Goal: Information Seeking & Learning: Learn about a topic

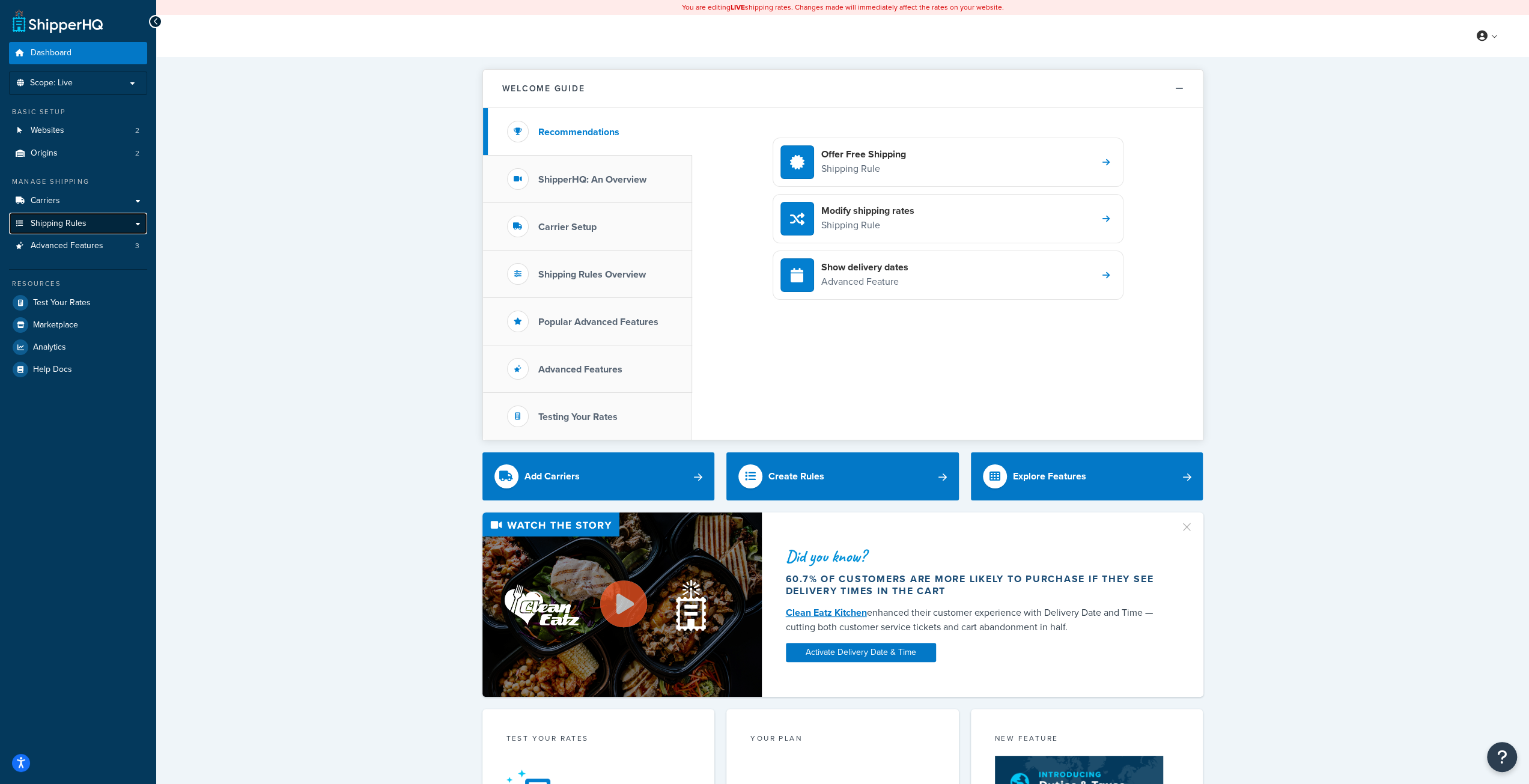
click at [85, 224] on span "Shipping Rules" at bounding box center [58, 224] width 56 height 10
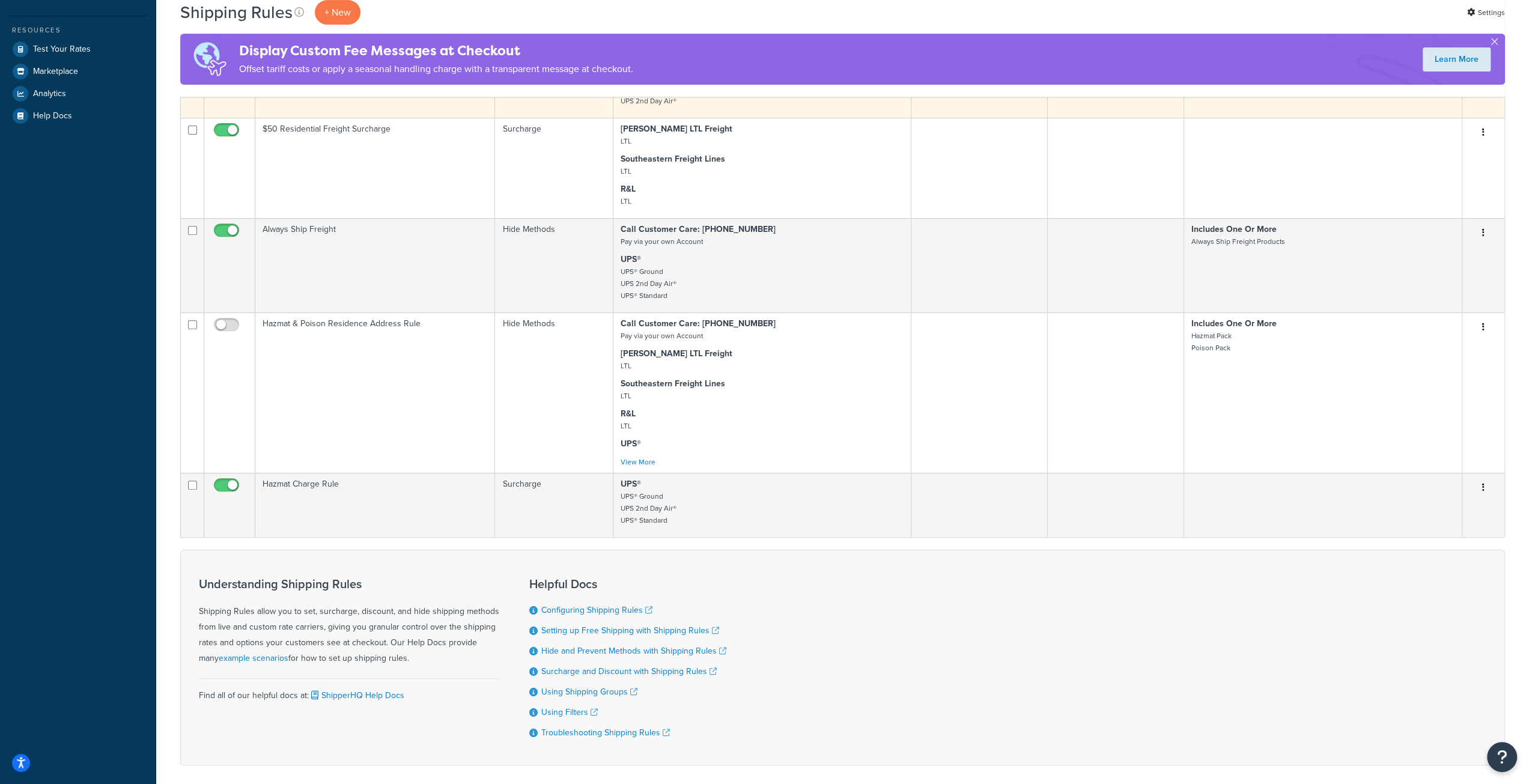
scroll to position [421, 0]
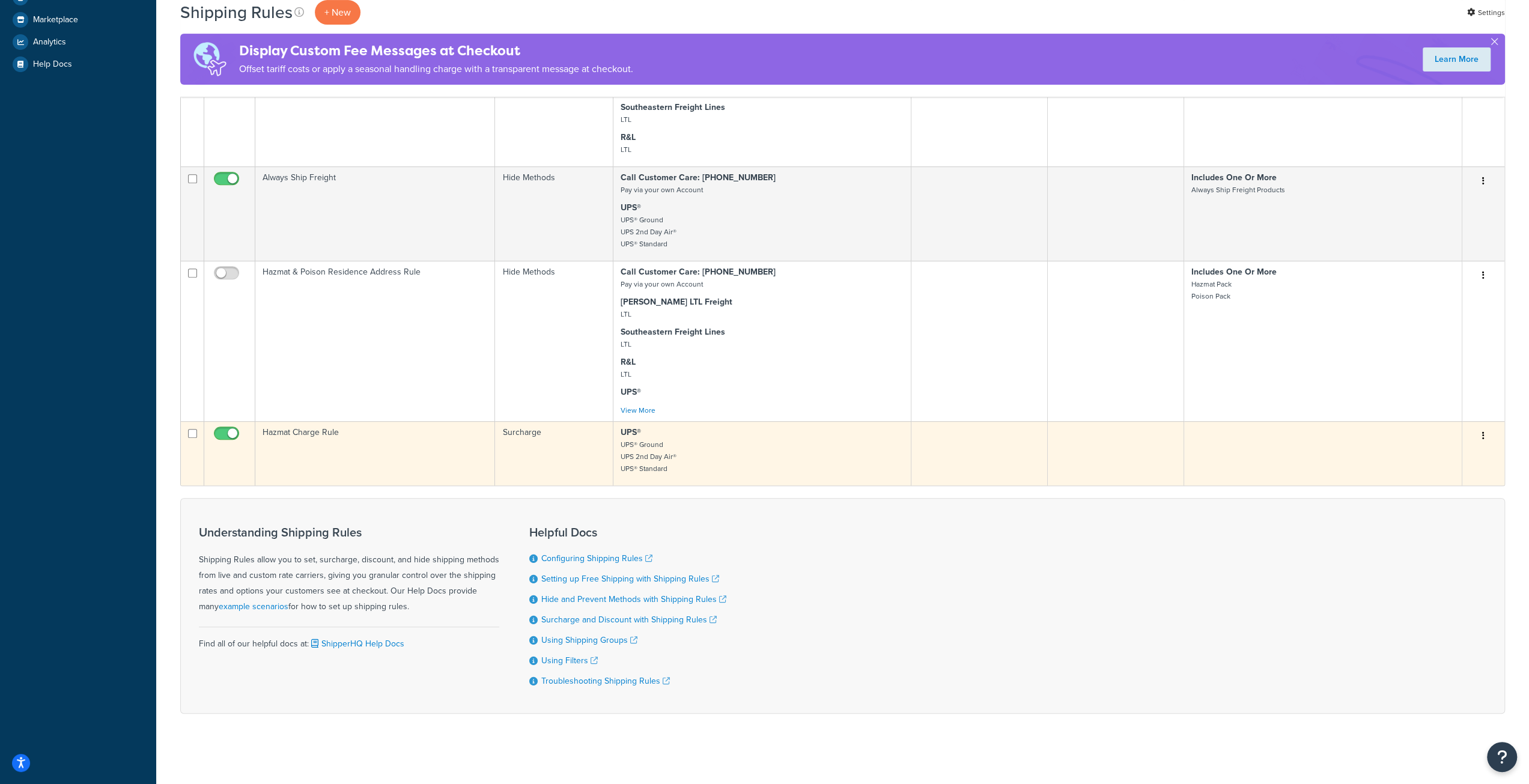
click at [352, 458] on td "Hazmat Charge Rule" at bounding box center [375, 453] width 240 height 64
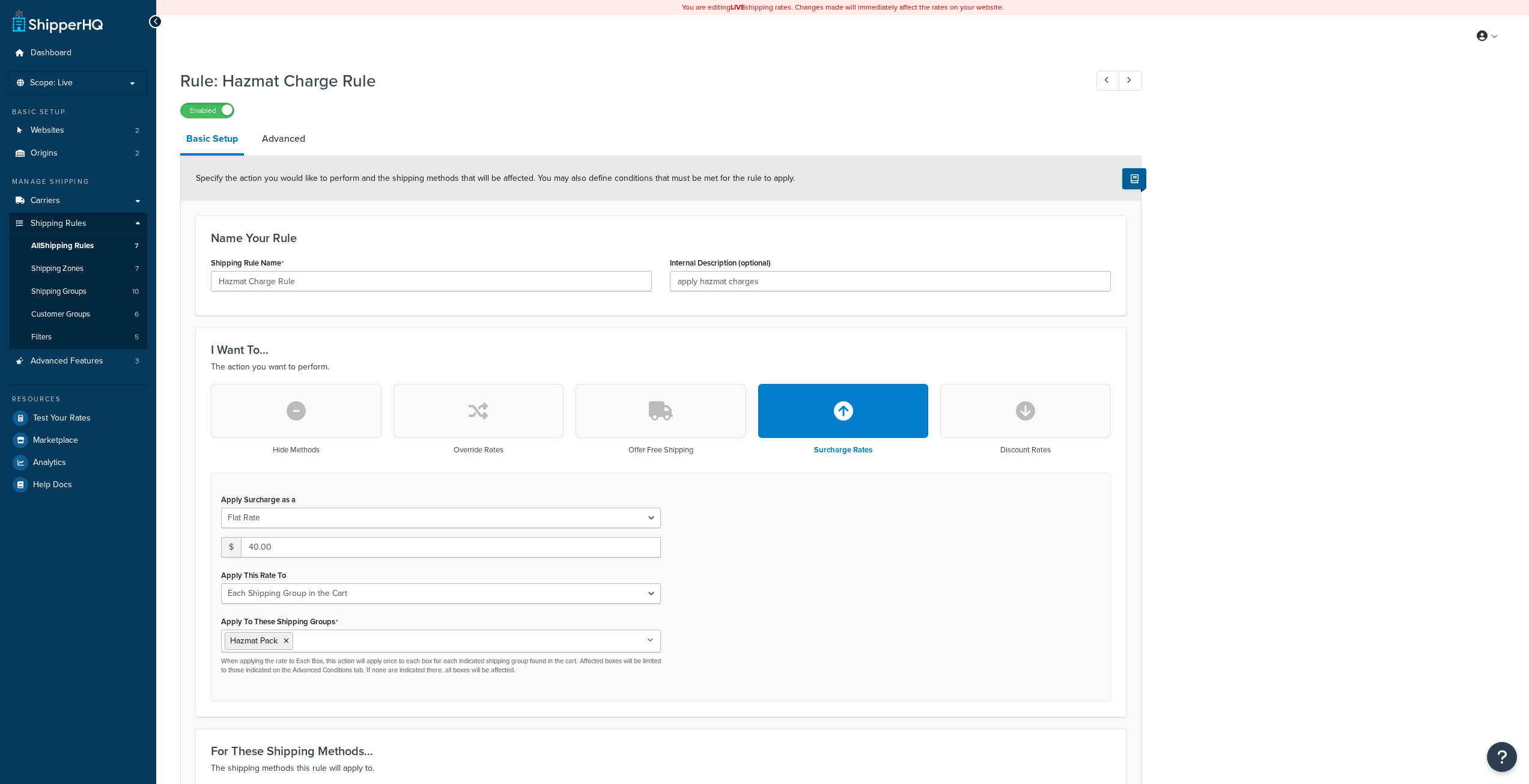
select select "SHIPPING_GROUP"
click at [300, 149] on link "Advanced" at bounding box center [283, 138] width 55 height 29
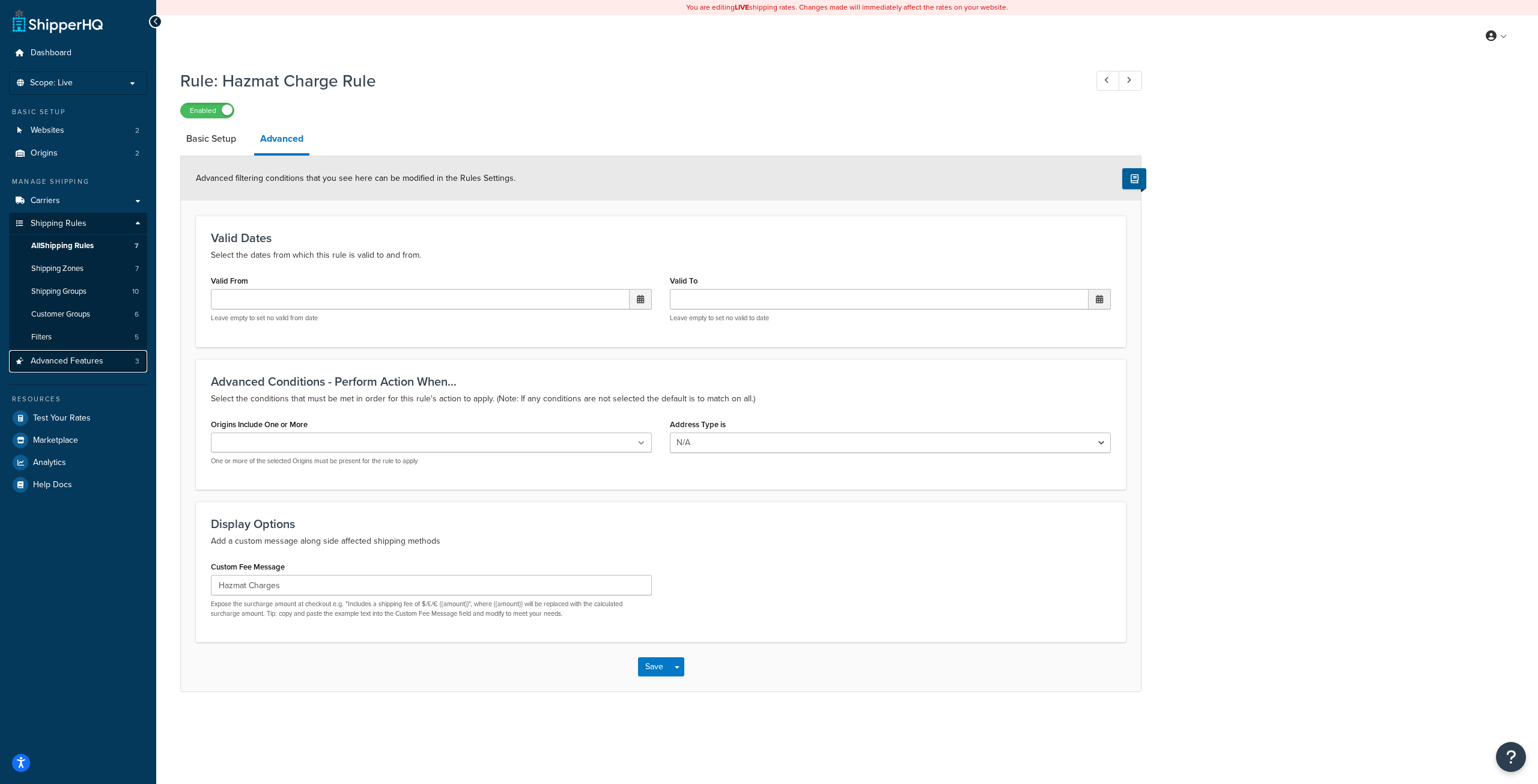
click at [72, 365] on span "Advanced Features" at bounding box center [67, 362] width 72 height 10
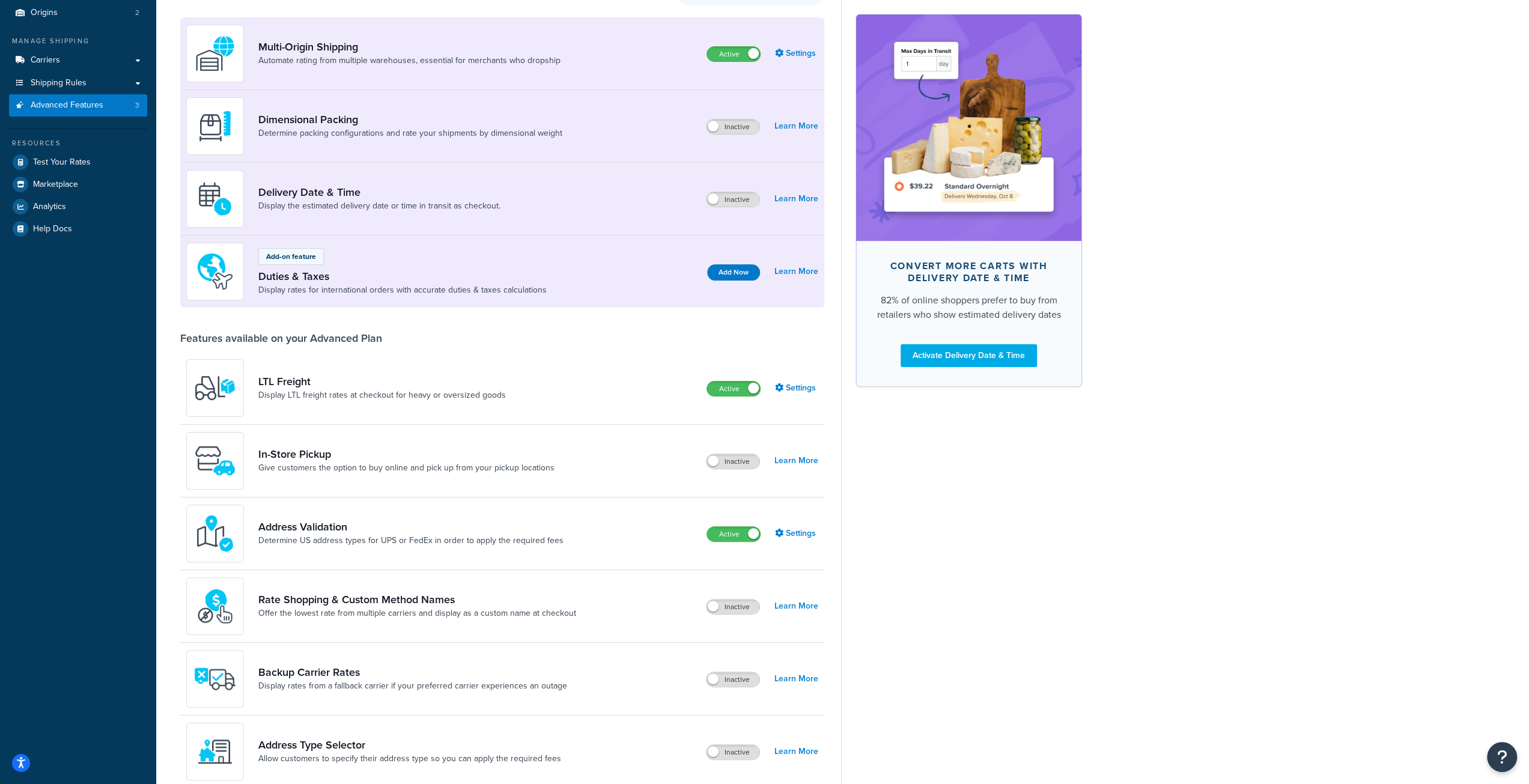
scroll to position [180, 0]
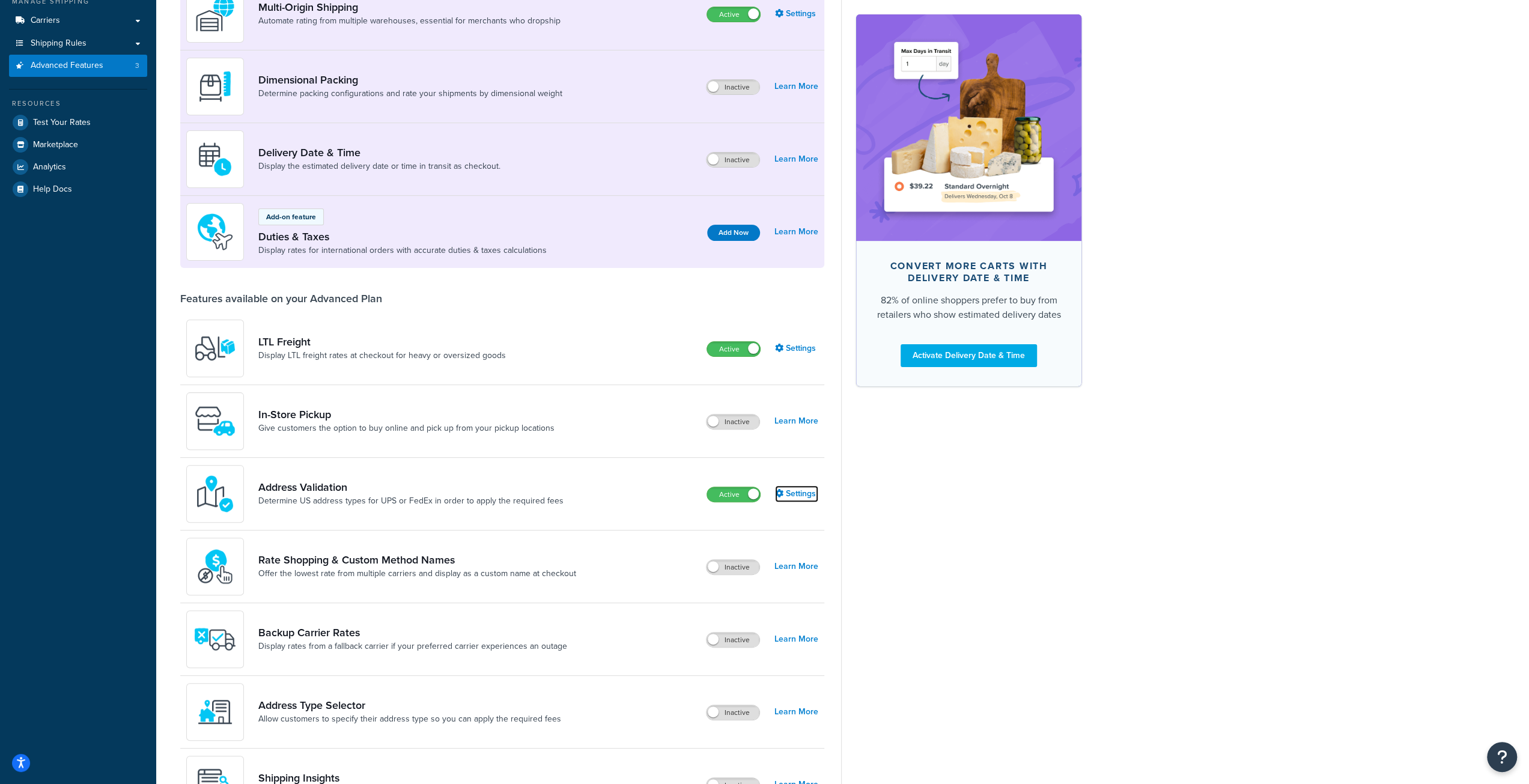
click at [785, 492] on link "Settings" at bounding box center [796, 494] width 43 height 17
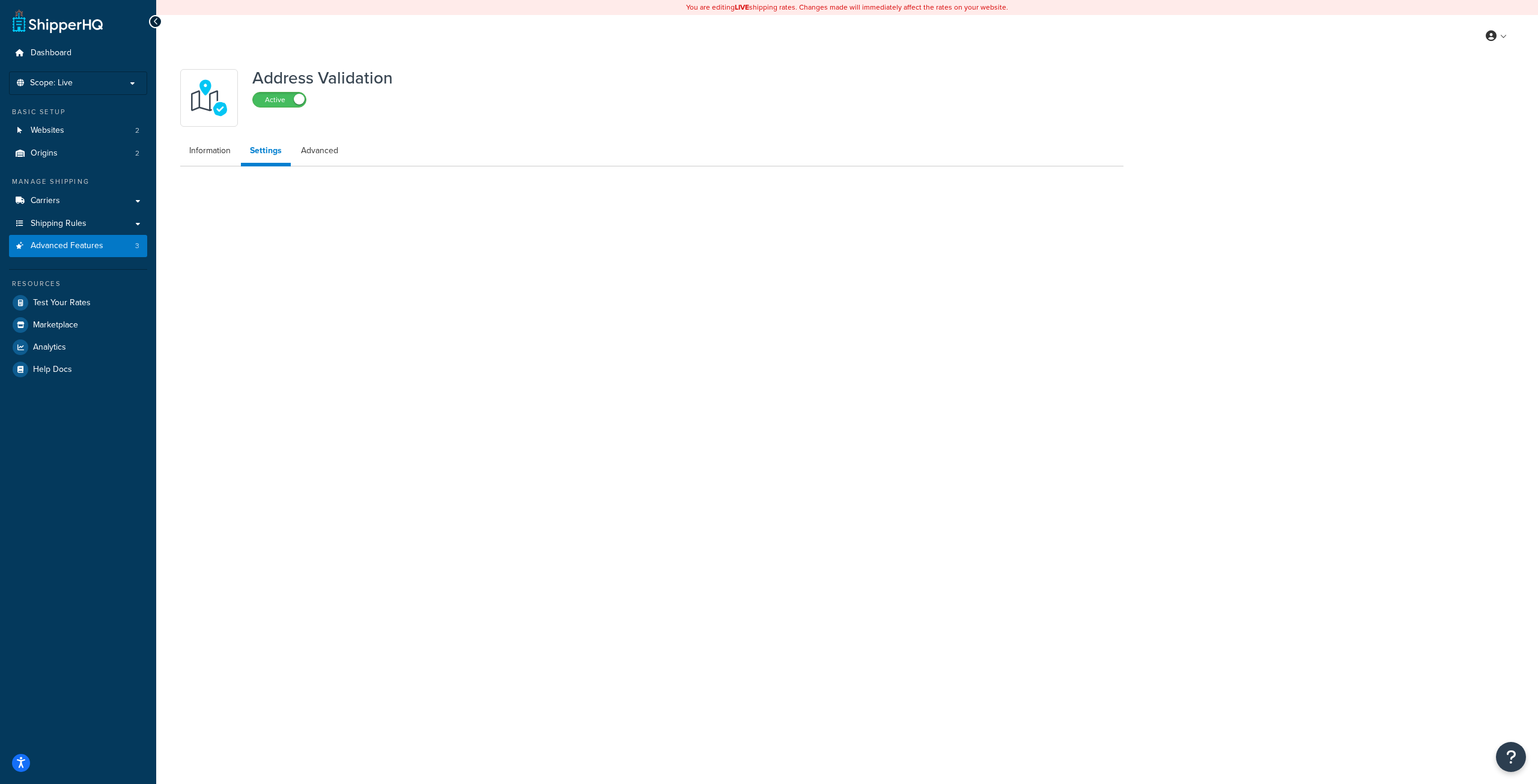
select select "165370"
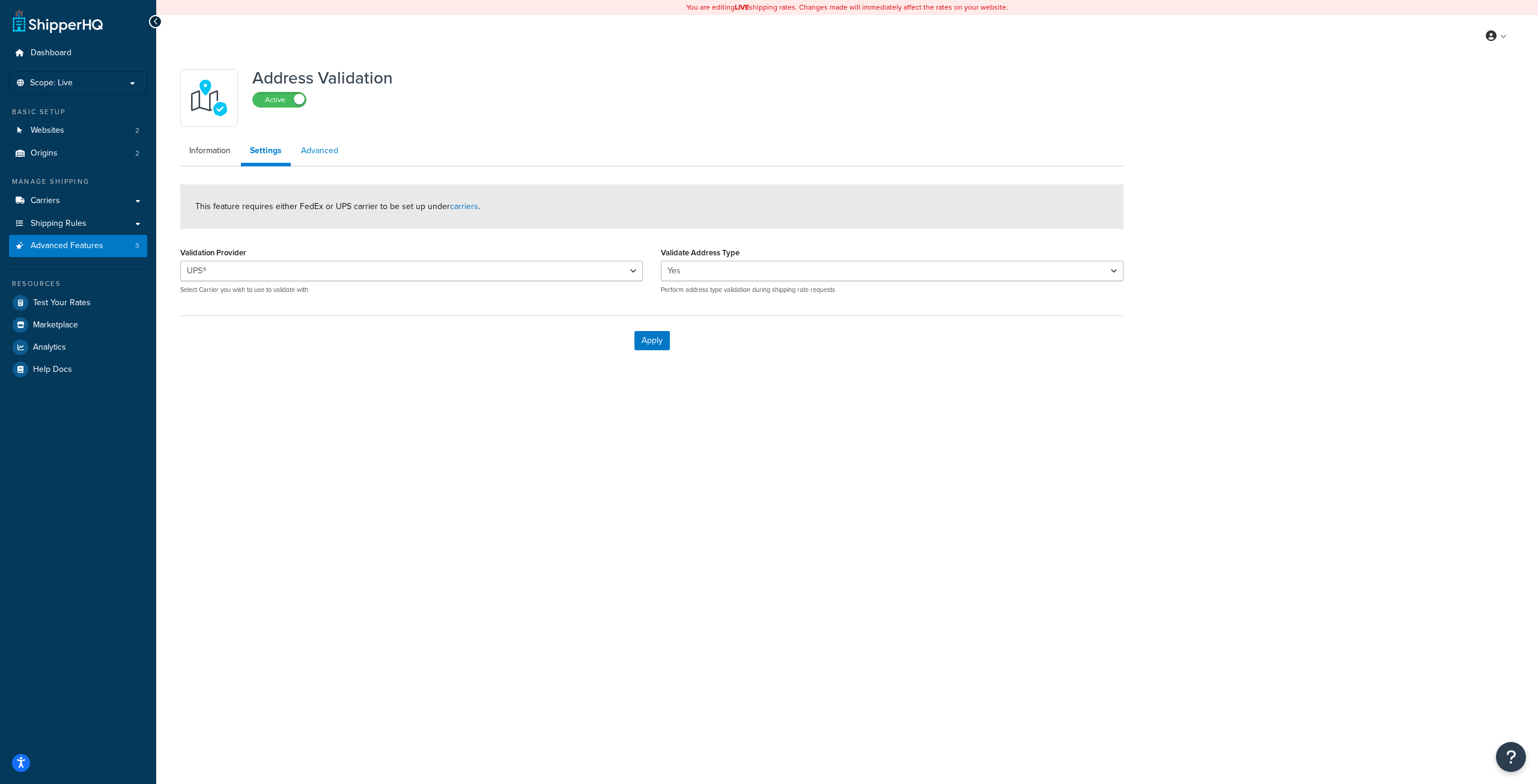
click at [313, 154] on link "Advanced" at bounding box center [319, 150] width 55 height 24
click at [272, 149] on link "Settings" at bounding box center [265, 150] width 48 height 24
select select "165370"
click at [210, 146] on link "Information" at bounding box center [210, 150] width 60 height 24
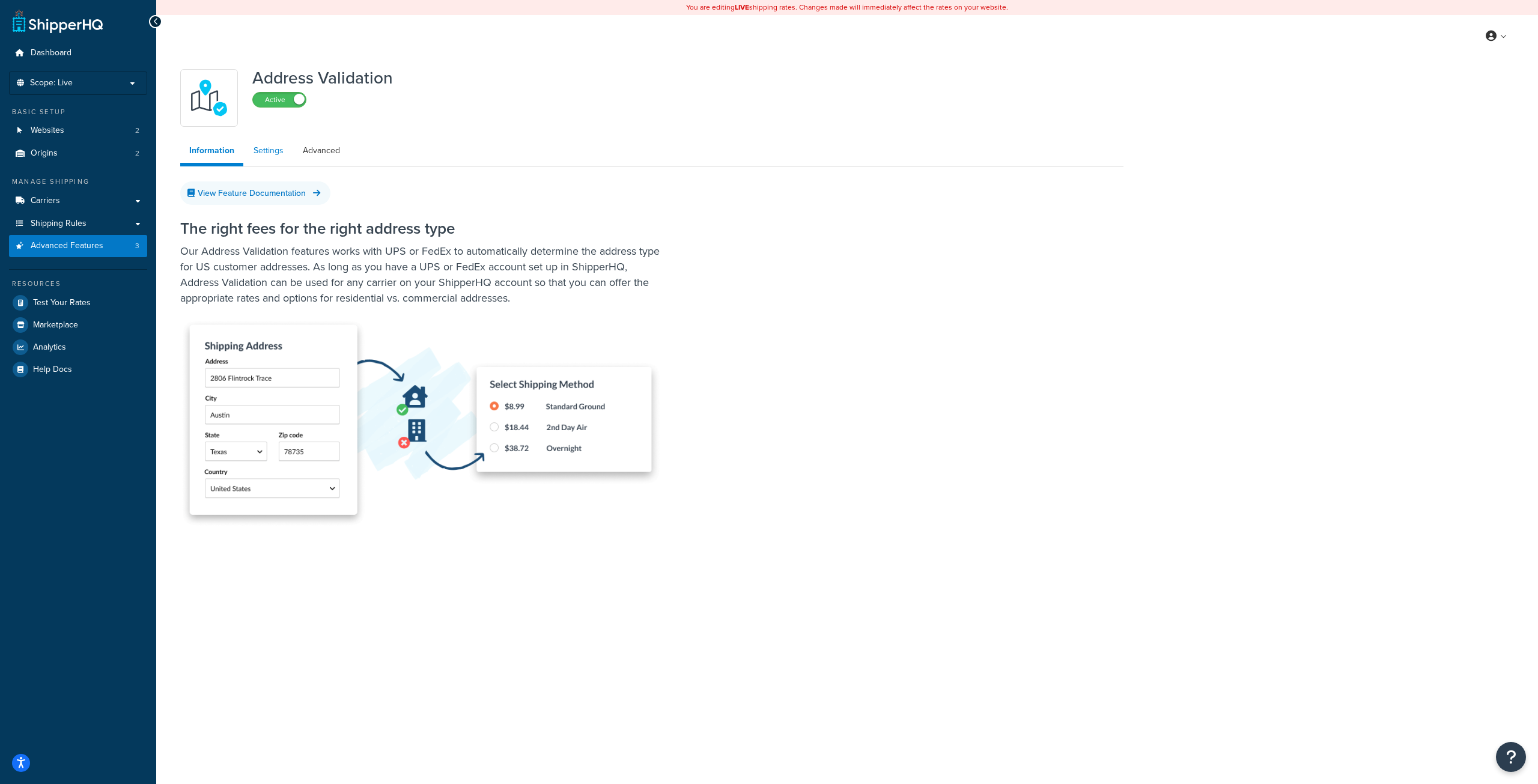
click at [267, 161] on link "Settings" at bounding box center [268, 150] width 48 height 24
select select "165370"
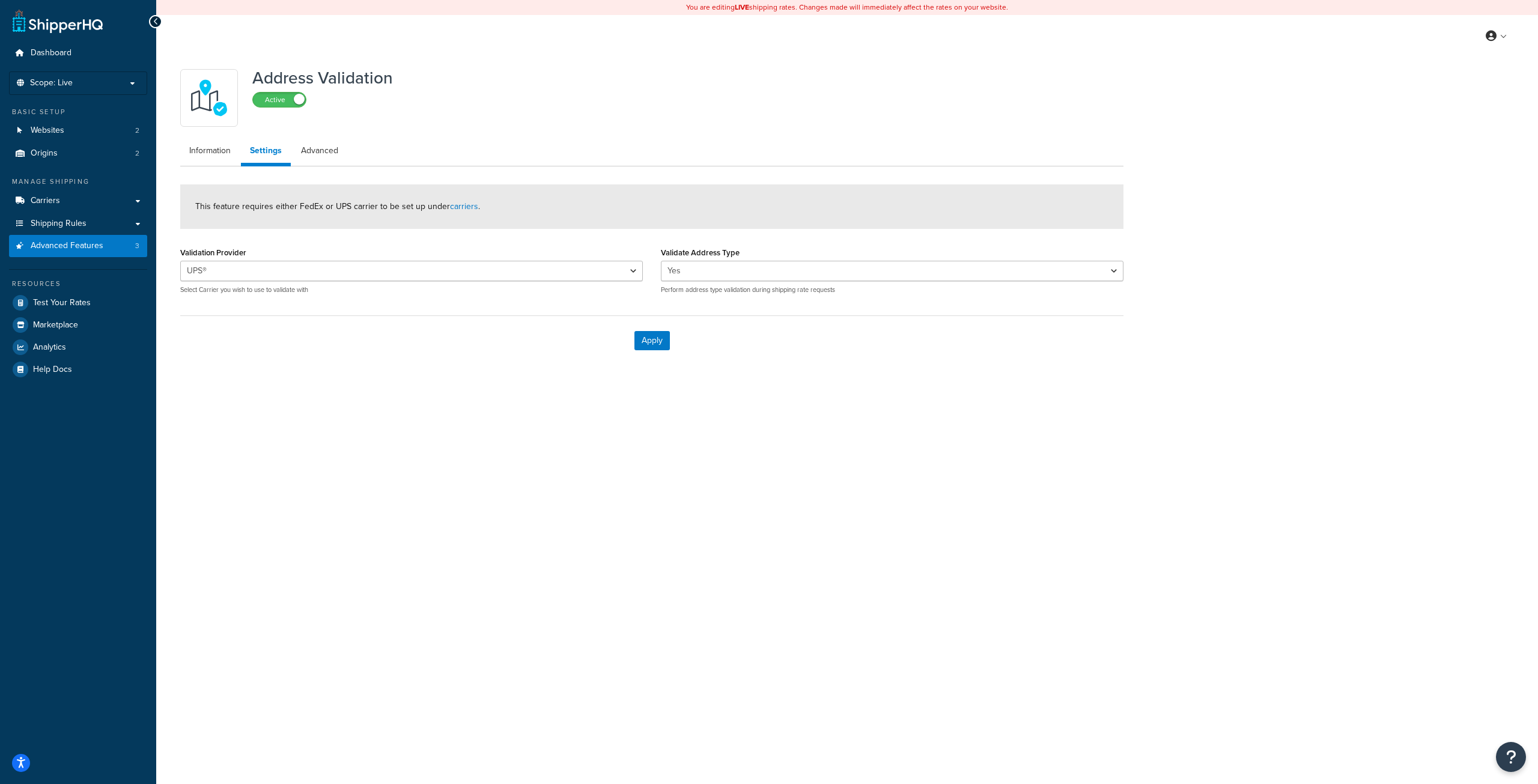
click at [94, 66] on ul "Dashboard Scope: Live Basic Setup Websites 2 Origins 2 Manage Shipping Carriers…" at bounding box center [78, 212] width 138 height 338
click at [92, 58] on link "Dashboard" at bounding box center [78, 53] width 138 height 22
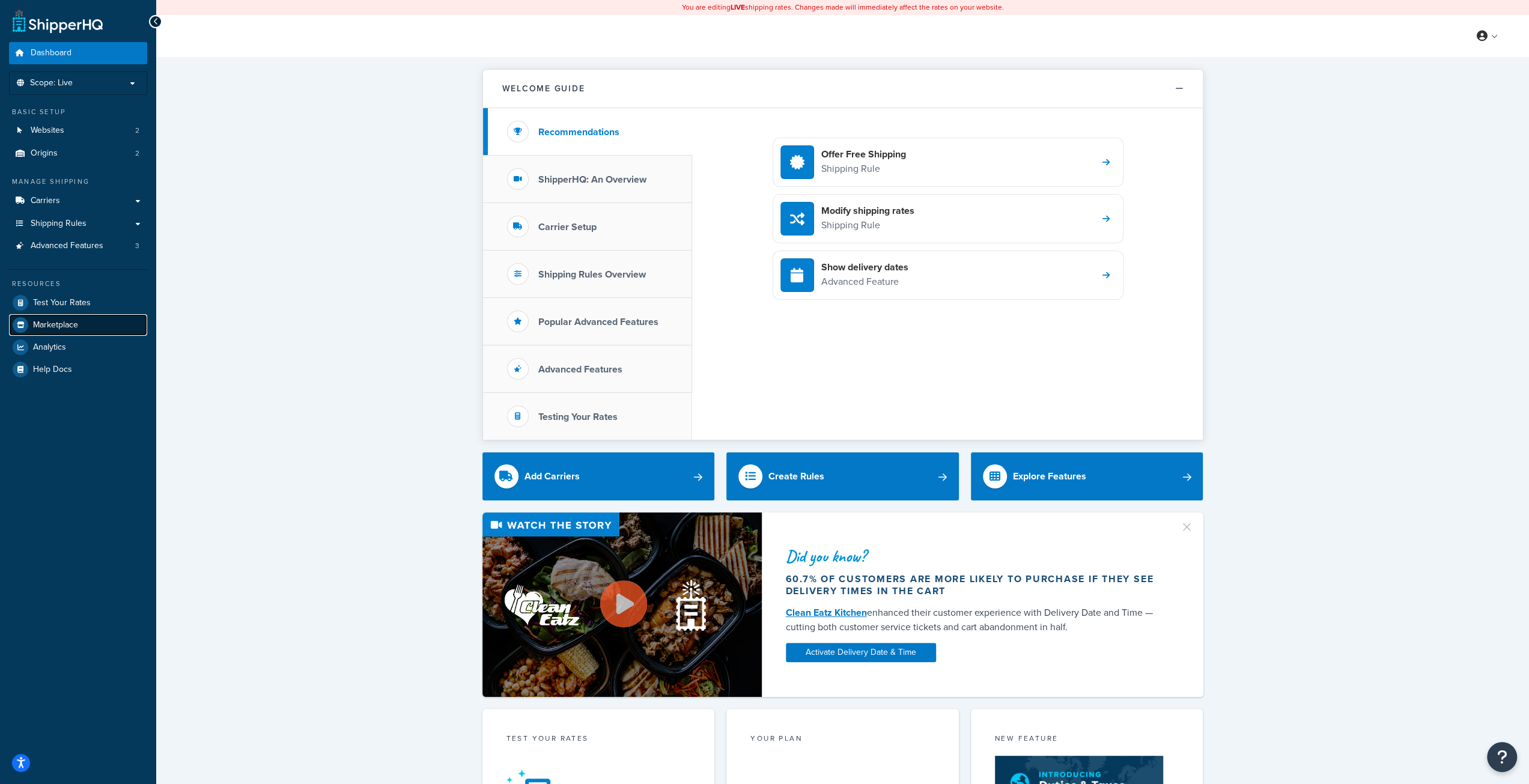
click at [107, 325] on link "Marketplace" at bounding box center [78, 325] width 138 height 22
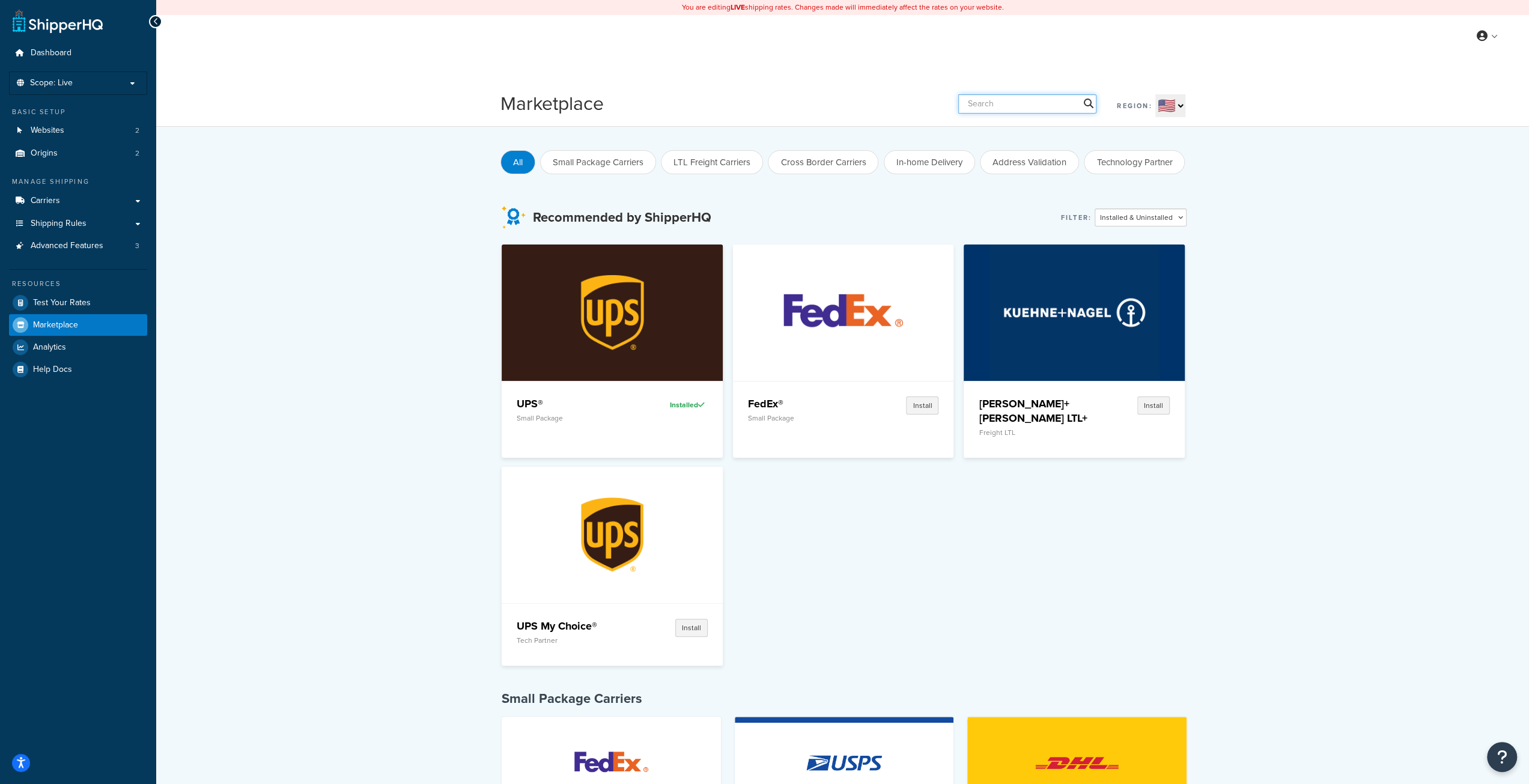
click at [1042, 102] on input "text" at bounding box center [1028, 104] width 138 height 19
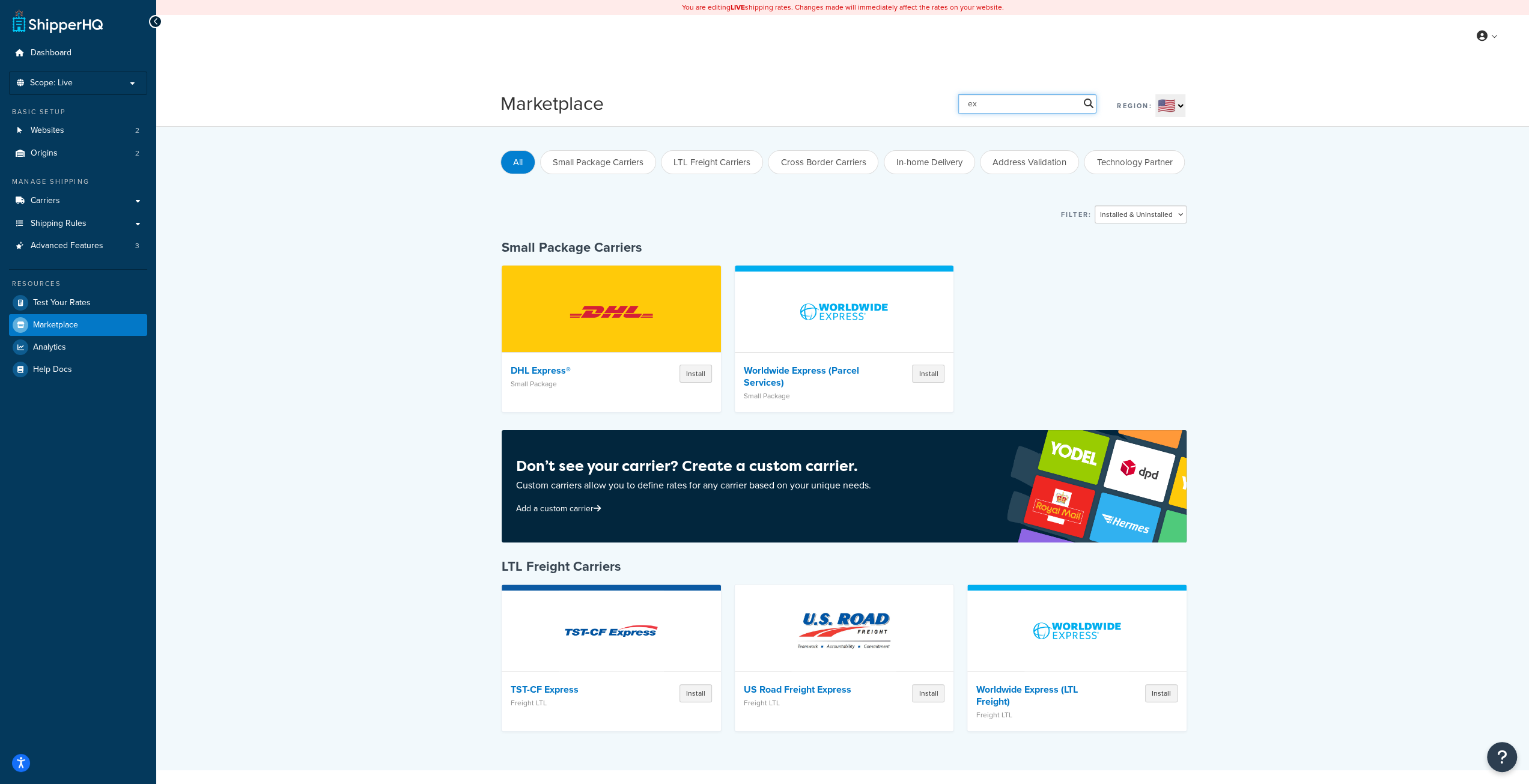
type input "e"
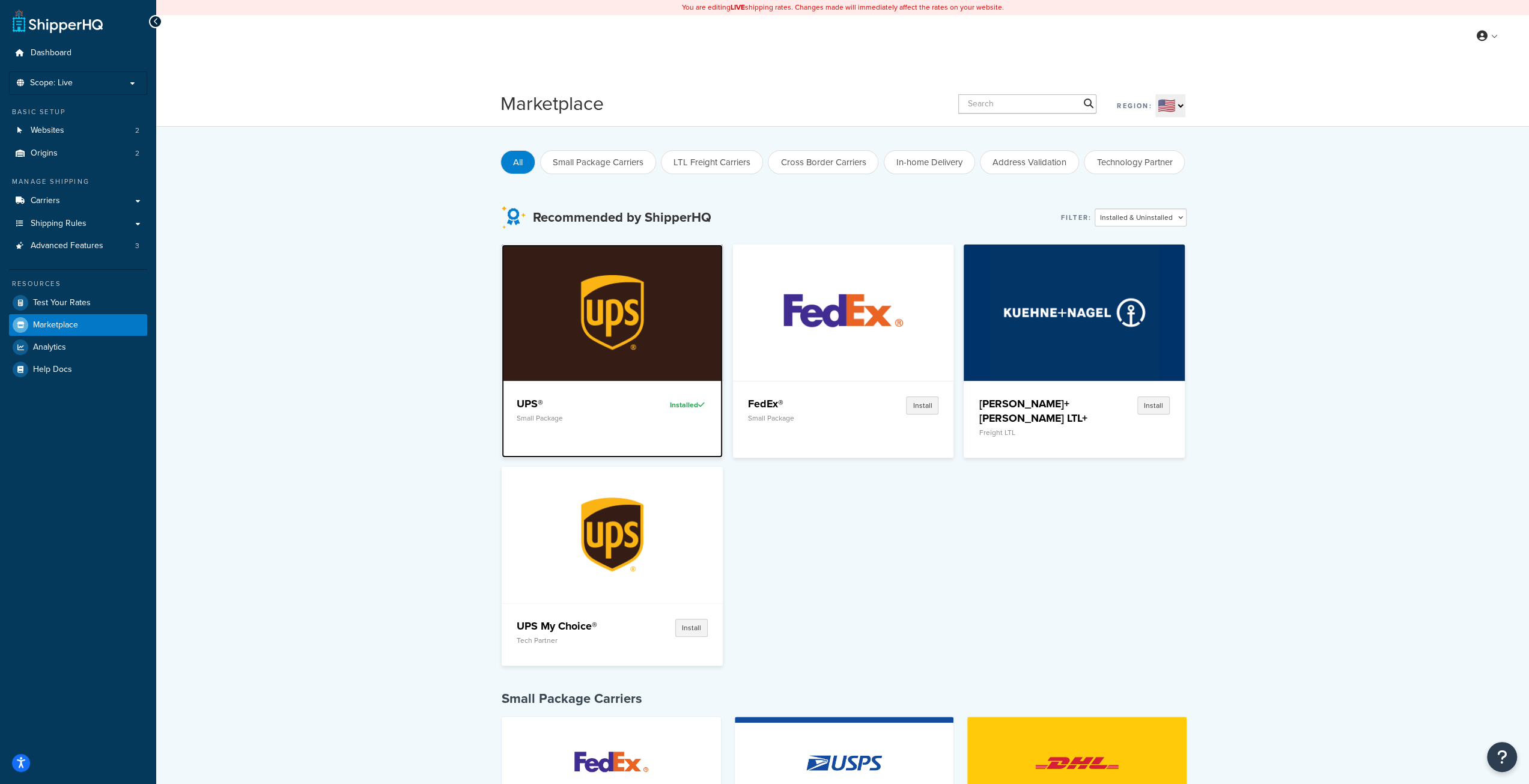
click at [680, 347] on img at bounding box center [612, 312] width 170 height 136
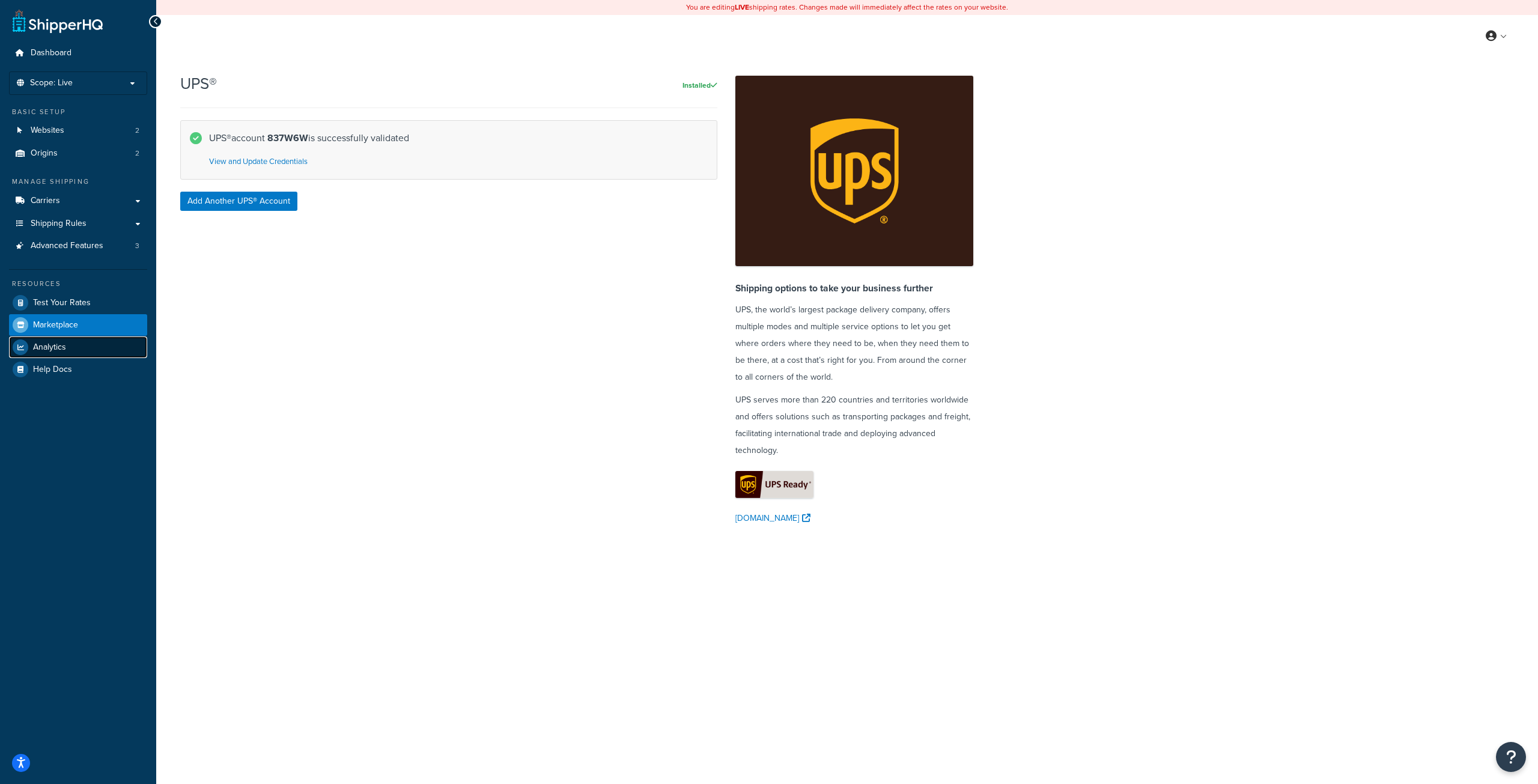
click at [80, 346] on link "Analytics" at bounding box center [78, 347] width 138 height 22
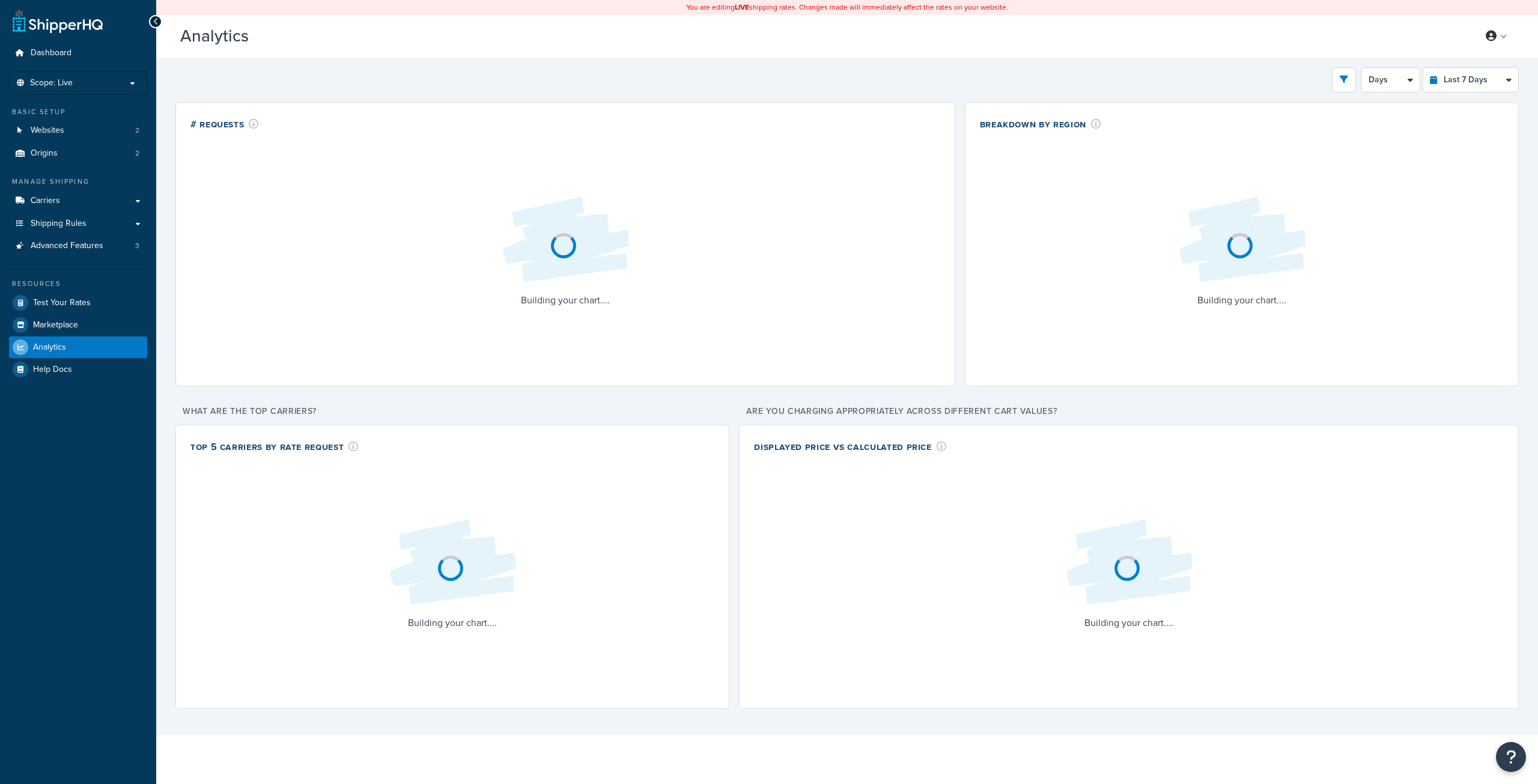
select select "last_7_days"
click at [67, 365] on span "Help Docs" at bounding box center [53, 370] width 39 height 10
